Goal: Task Accomplishment & Management: Manage account settings

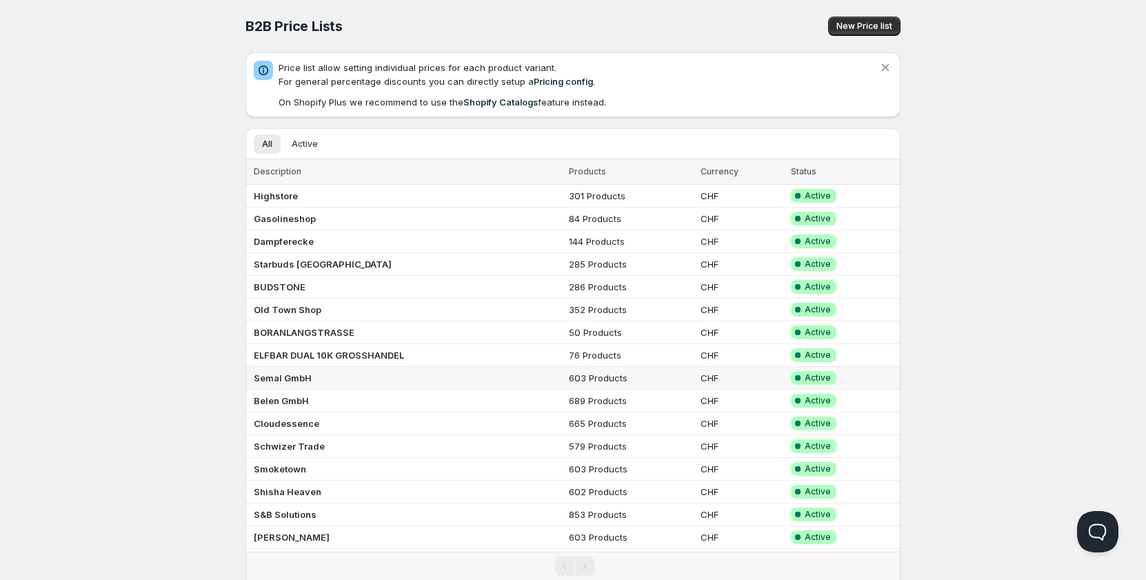
click at [299, 384] on td "Semal GmbH" at bounding box center [405, 378] width 319 height 23
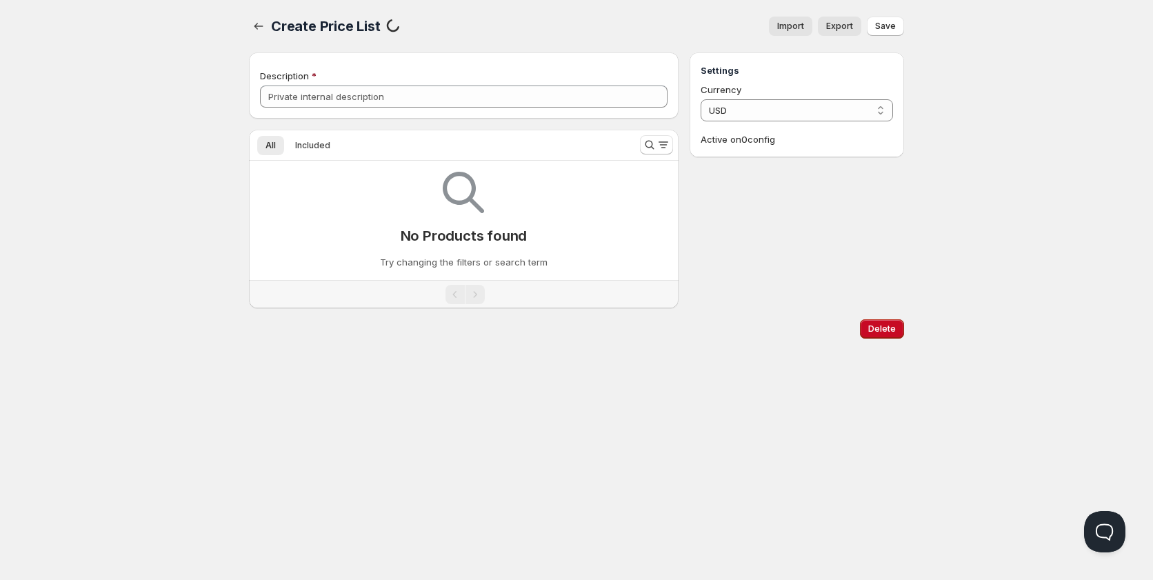
type input "Semal GmbH"
select select "CHF"
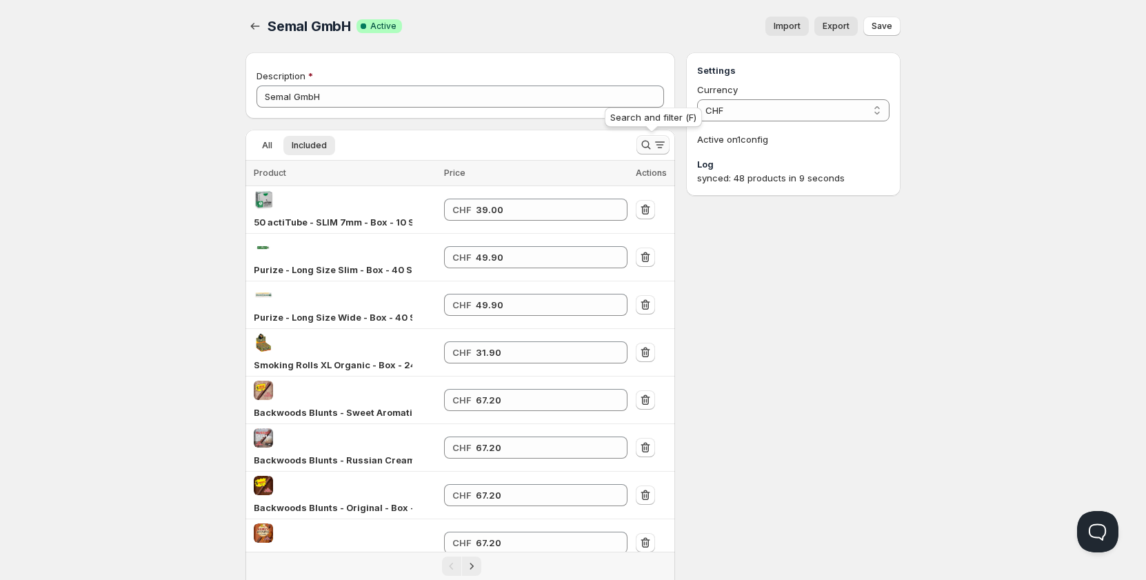
click at [639, 145] on icon "Search and filter results" at bounding box center [646, 145] width 14 height 14
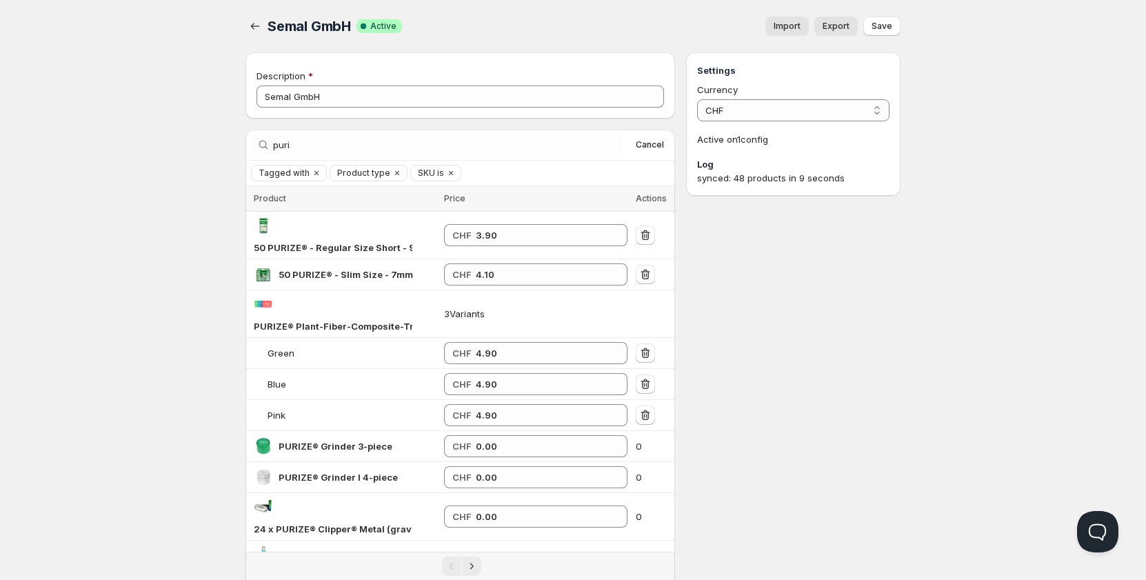
click at [508, 157] on div "Search by title puri Clear Cancel" at bounding box center [461, 145] width 430 height 30
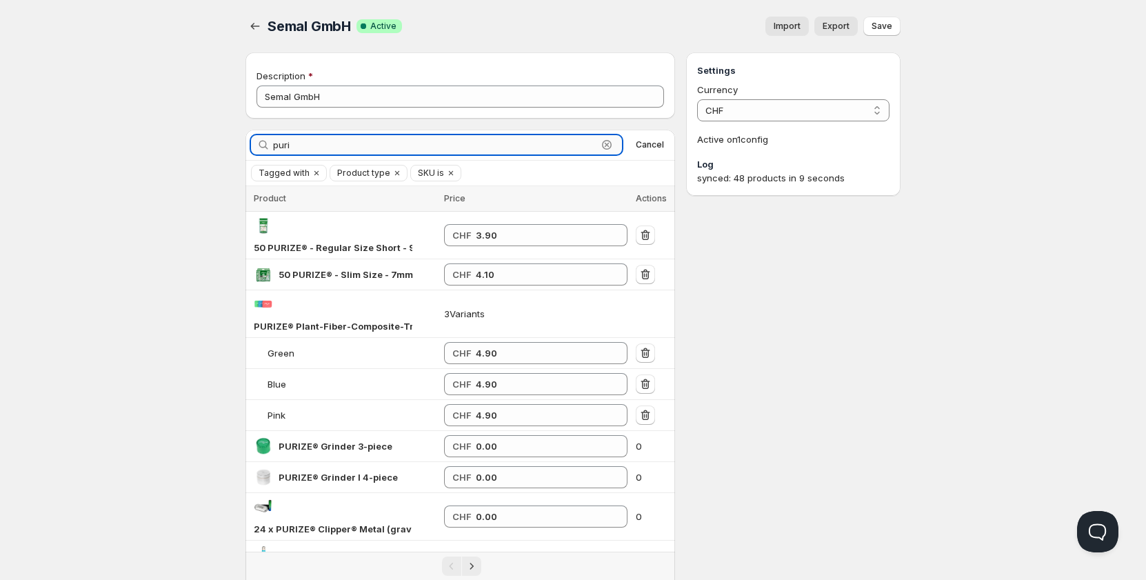
click at [508, 151] on input "puri" at bounding box center [435, 144] width 324 height 19
type input "p"
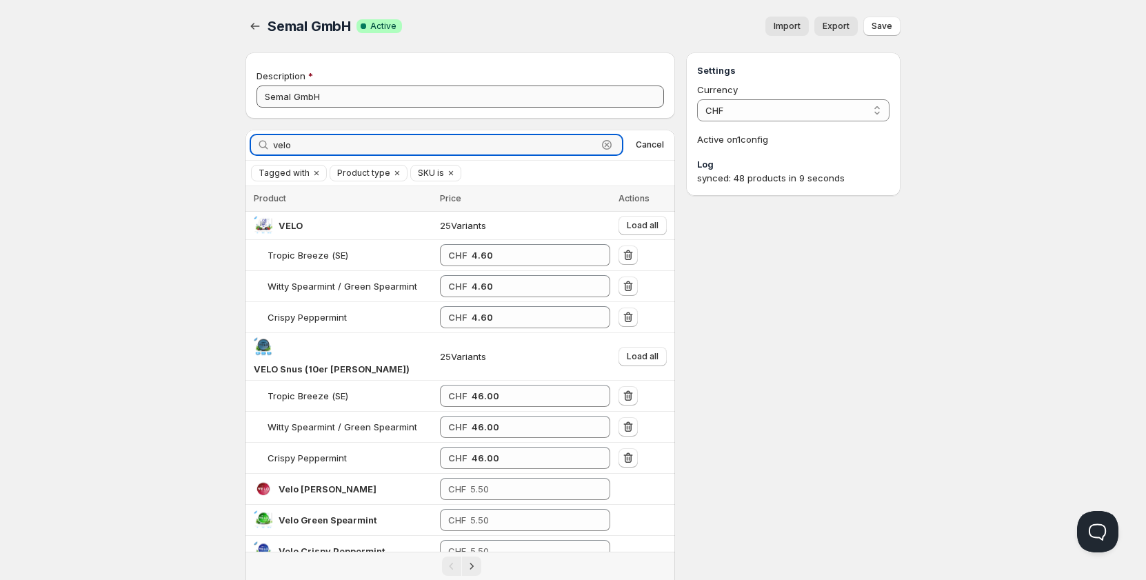
type input "velo"
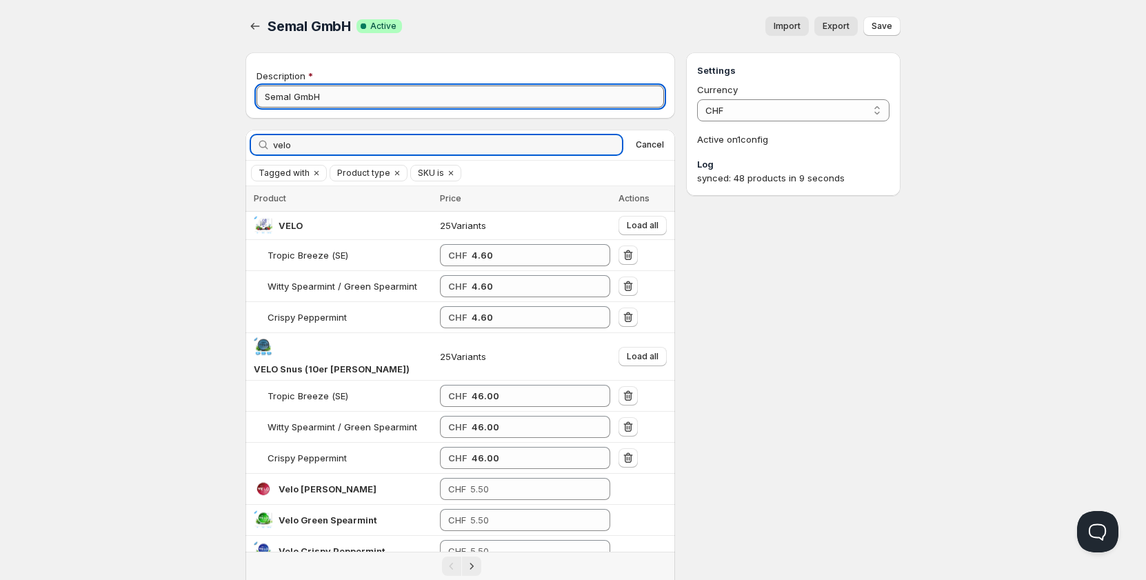
click at [375, 95] on input "Semal GmbH" at bounding box center [461, 97] width 408 height 22
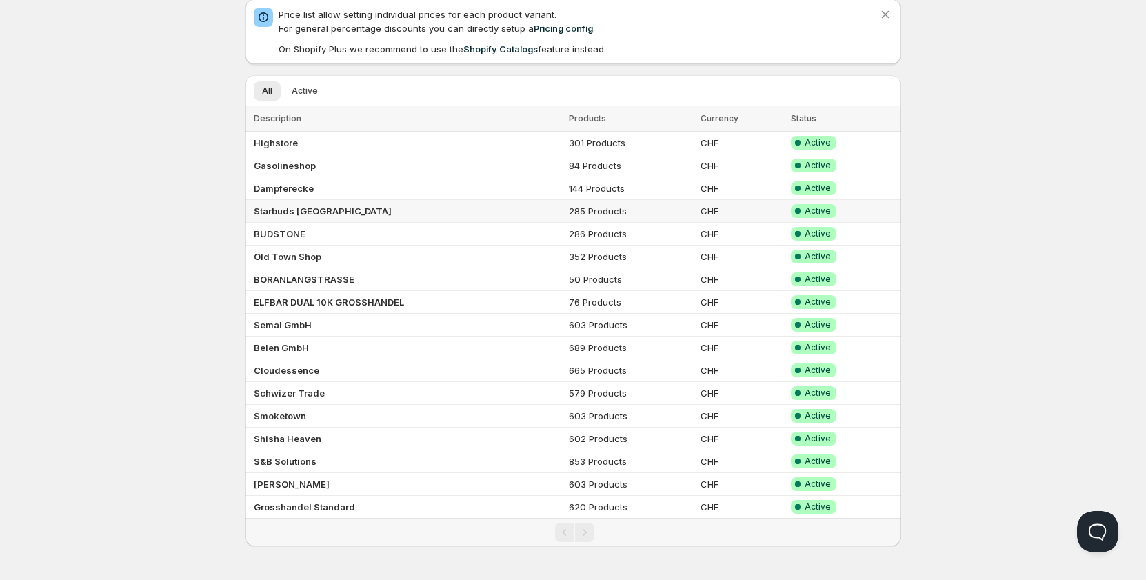
scroll to position [54, 0]
